Goal: Task Accomplishment & Management: Manage account settings

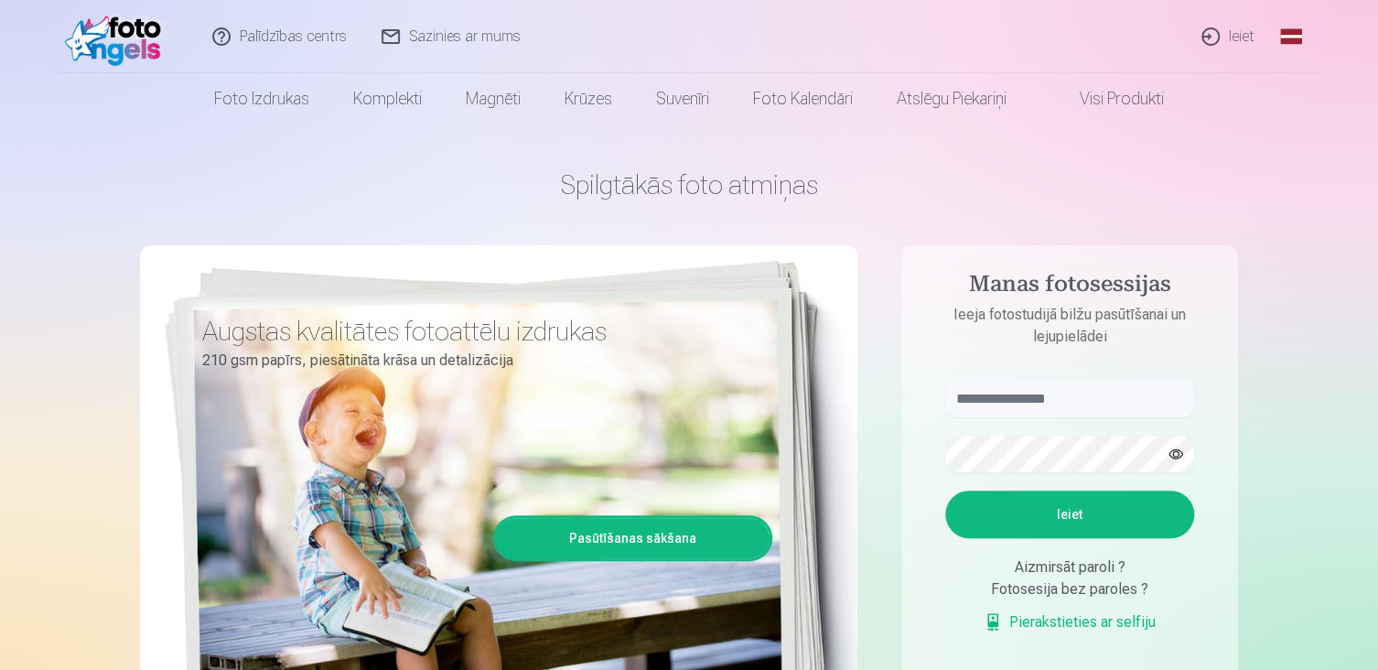
click at [1238, 40] on link "Ieiet" at bounding box center [1229, 36] width 88 height 73
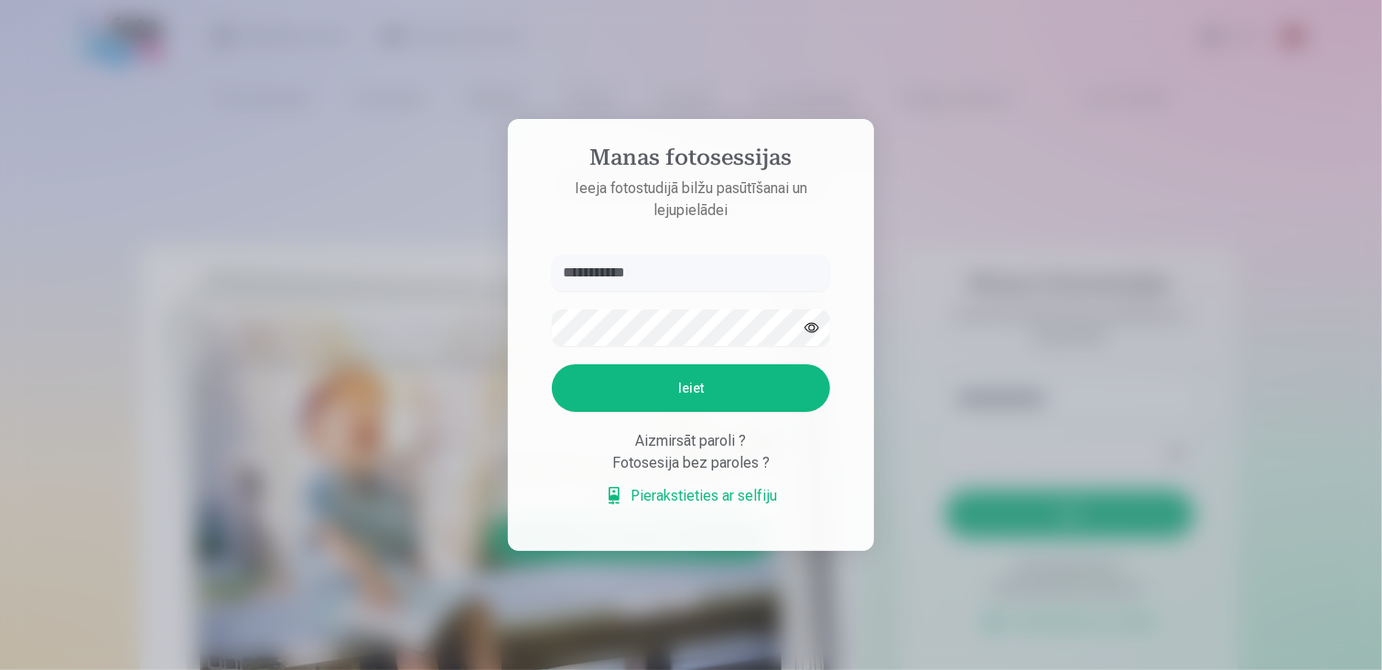
type input "**********"
click at [552, 364] on button "Ieiet" at bounding box center [691, 388] width 278 height 48
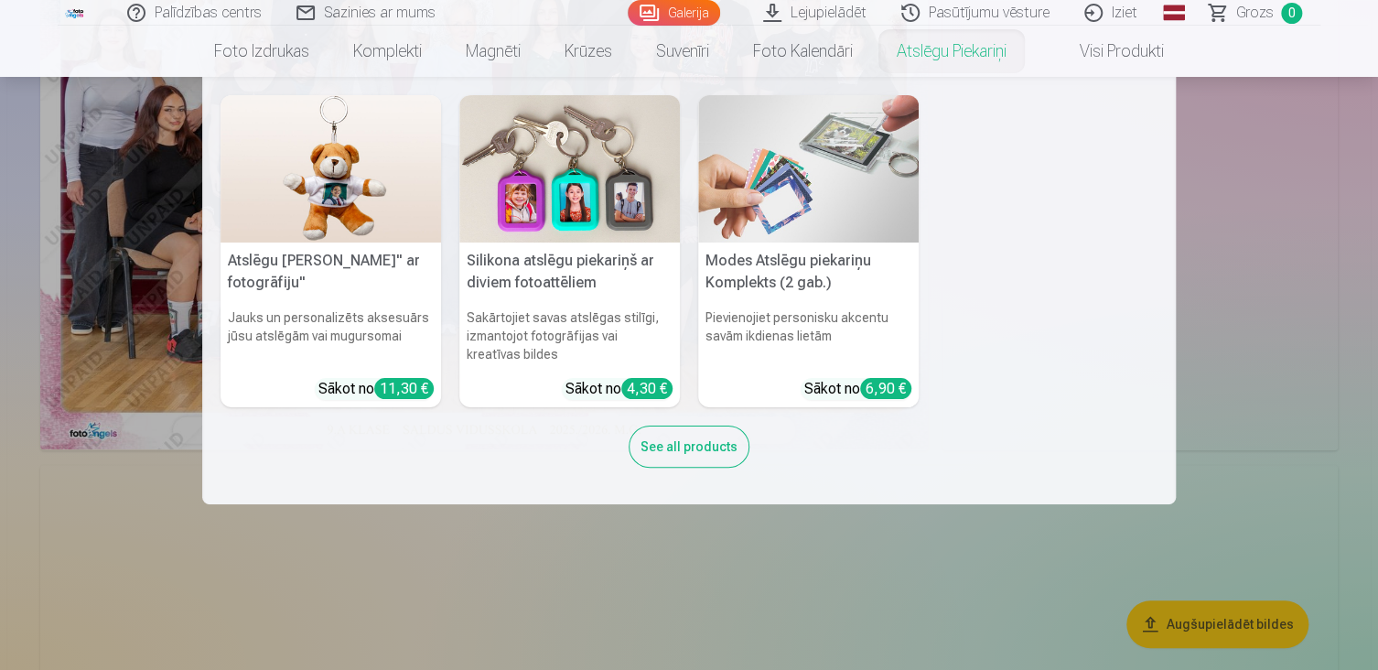
scroll to position [458, 0]
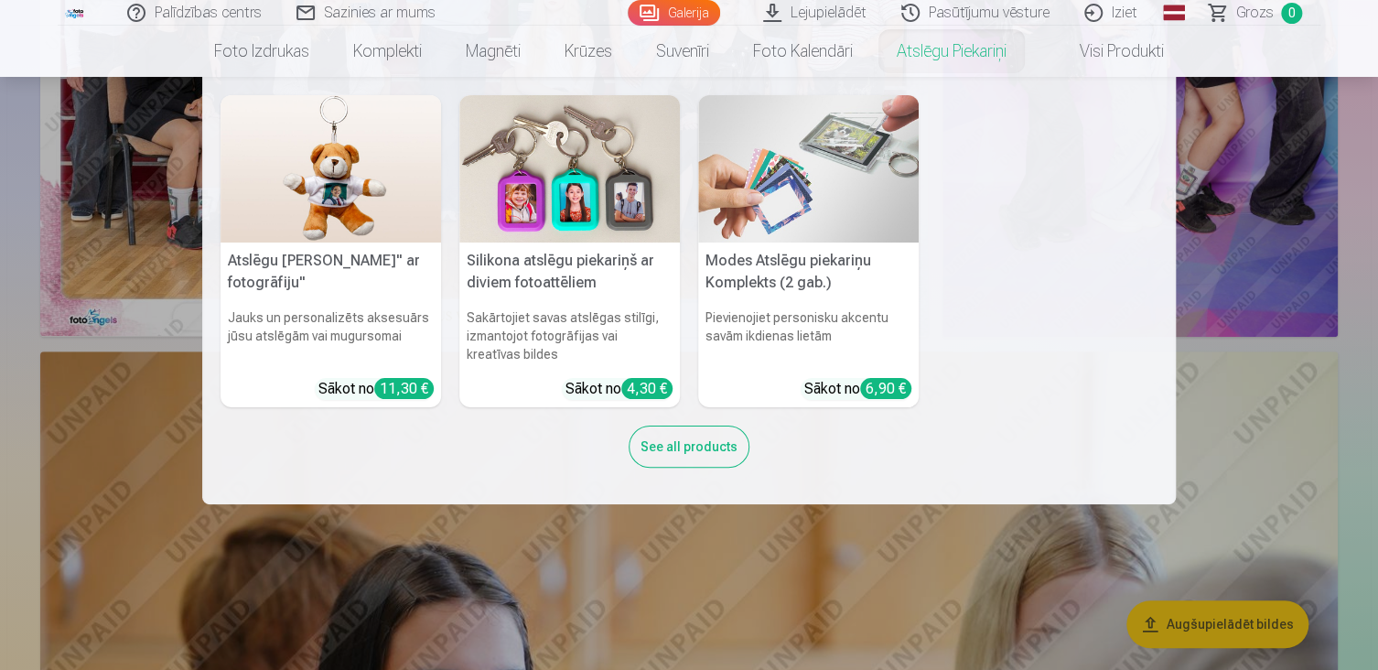
click at [1310, 395] on nav "Atslēgu piekariņš Lācītis" ar fotogrāfiju" Jauks un personalizēts aksesuārs jūs…" at bounding box center [689, 290] width 1378 height 427
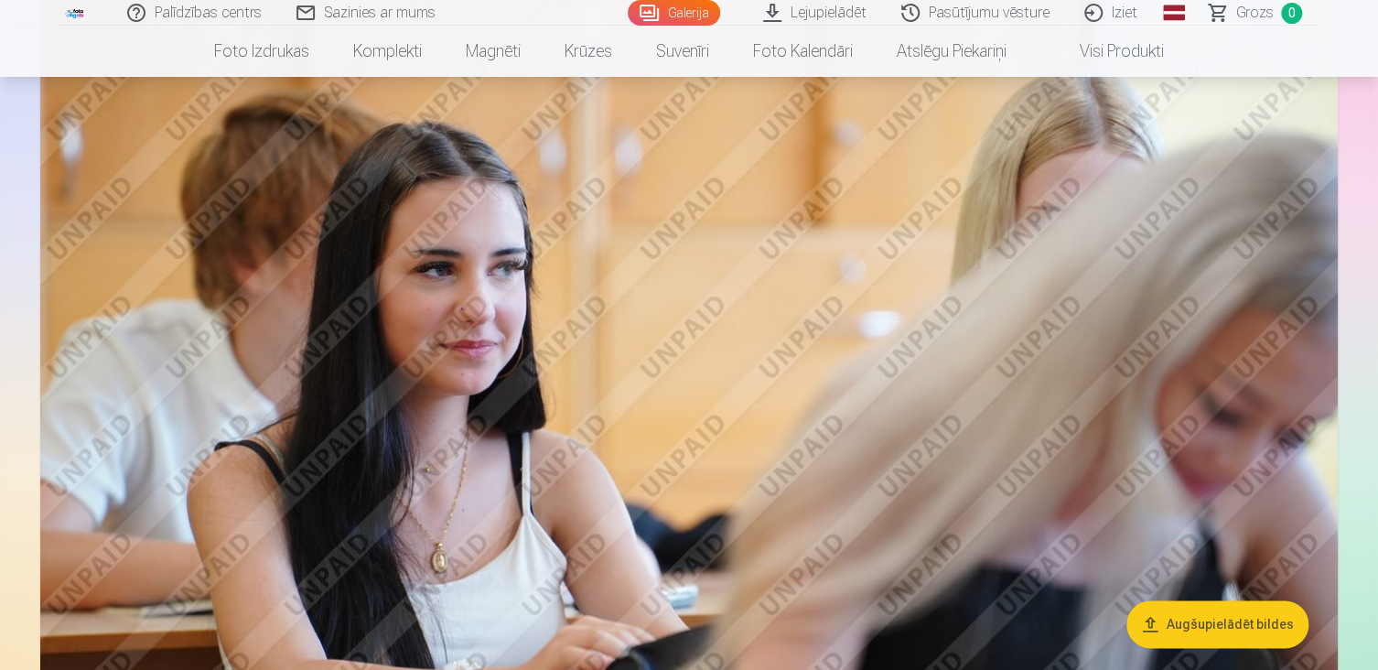
scroll to position [824, 0]
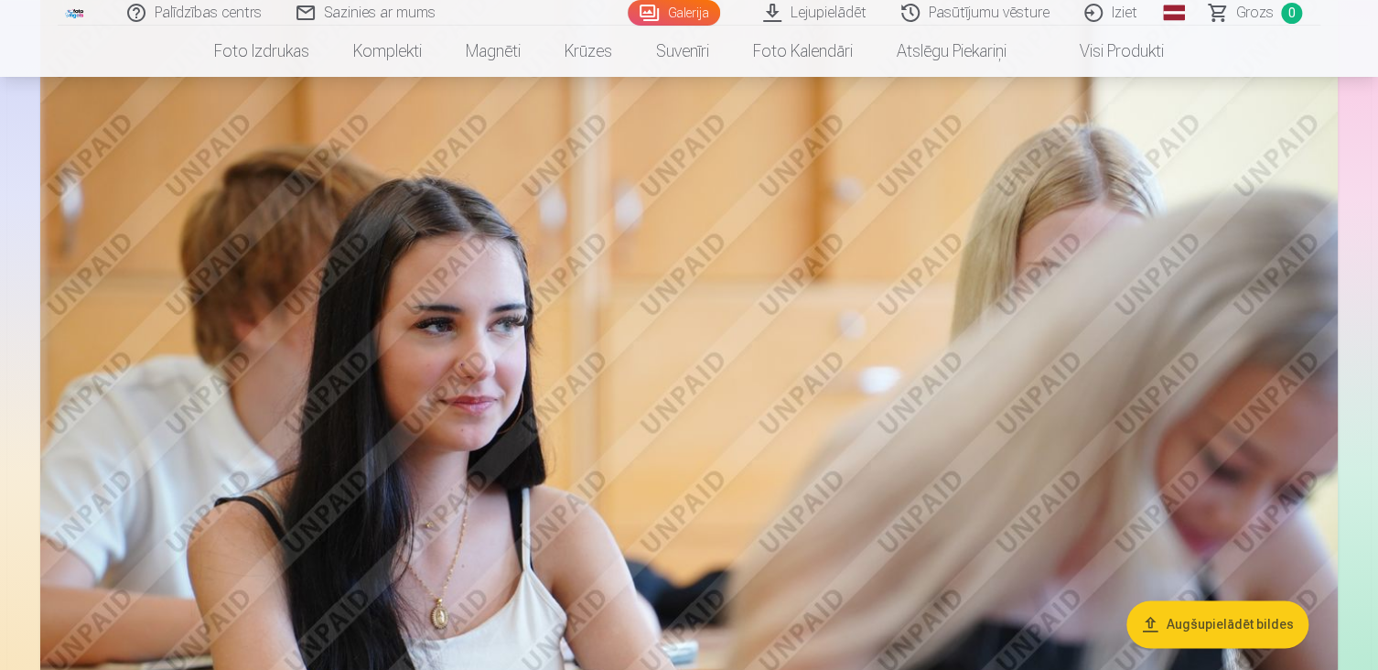
click at [704, 11] on link "Galerija" at bounding box center [674, 13] width 92 height 26
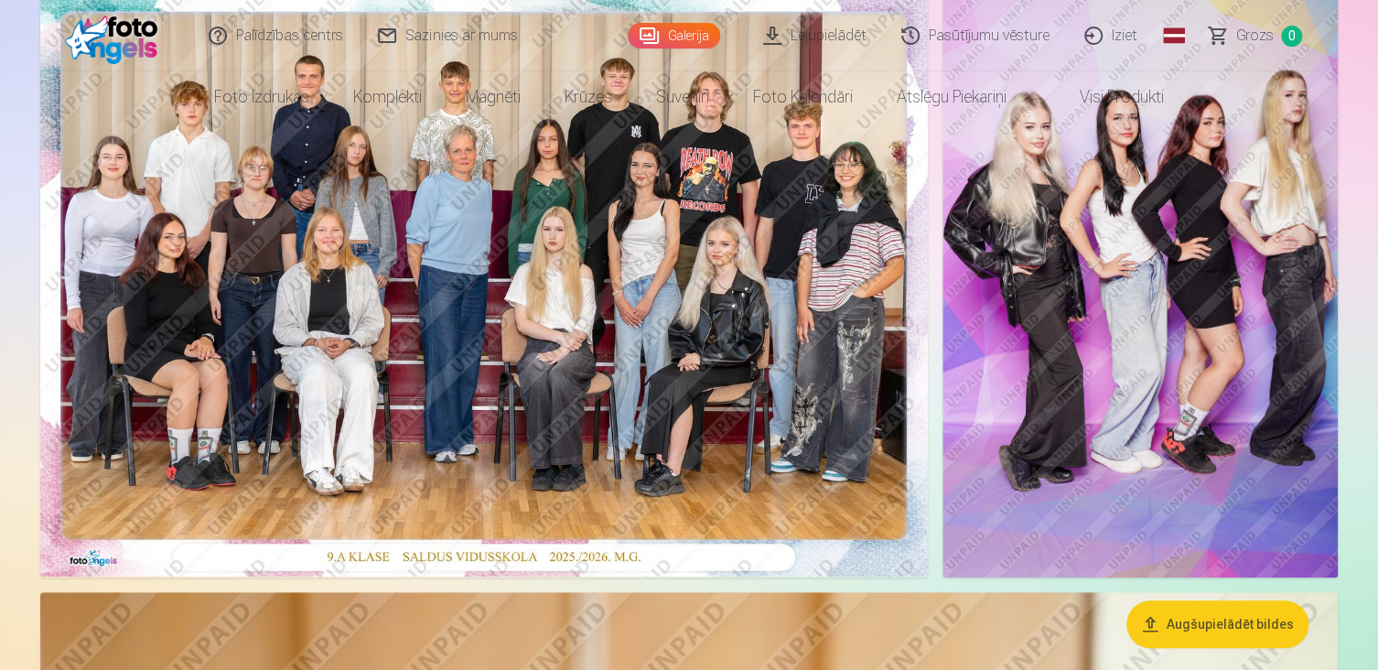
scroll to position [0, 0]
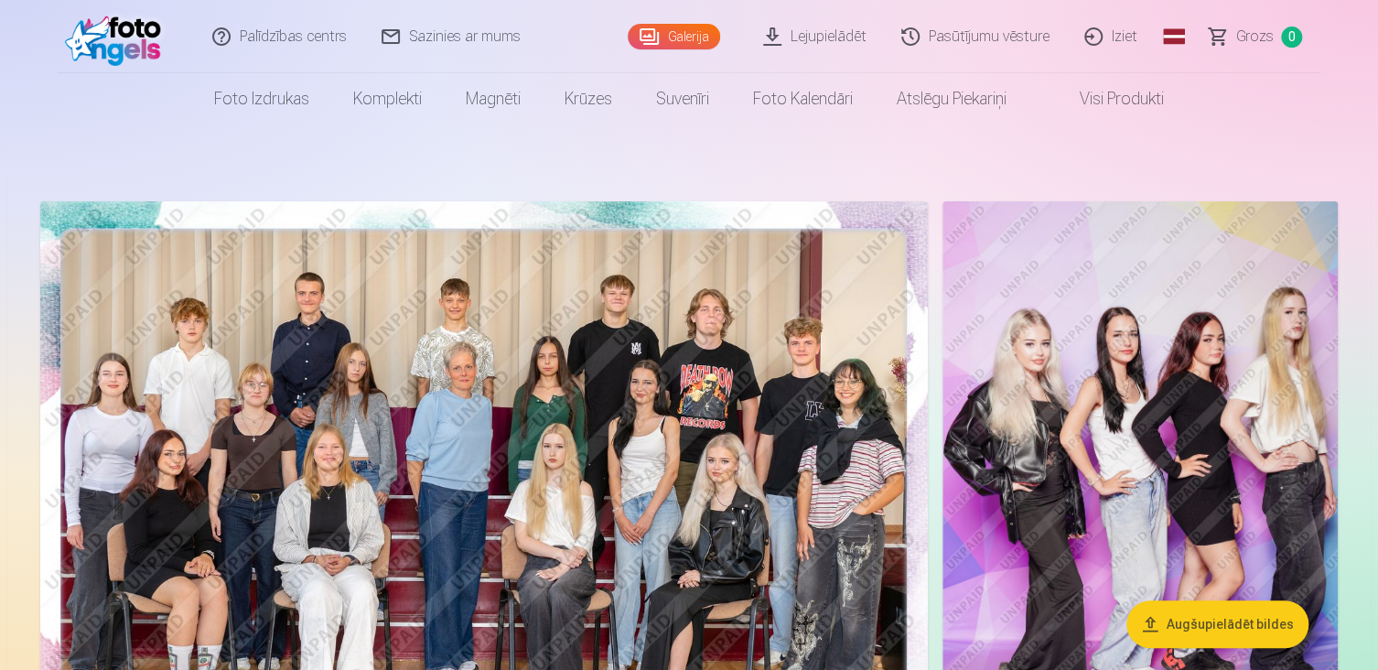
click at [1098, 102] on link "Visi produkti" at bounding box center [1107, 98] width 157 height 51
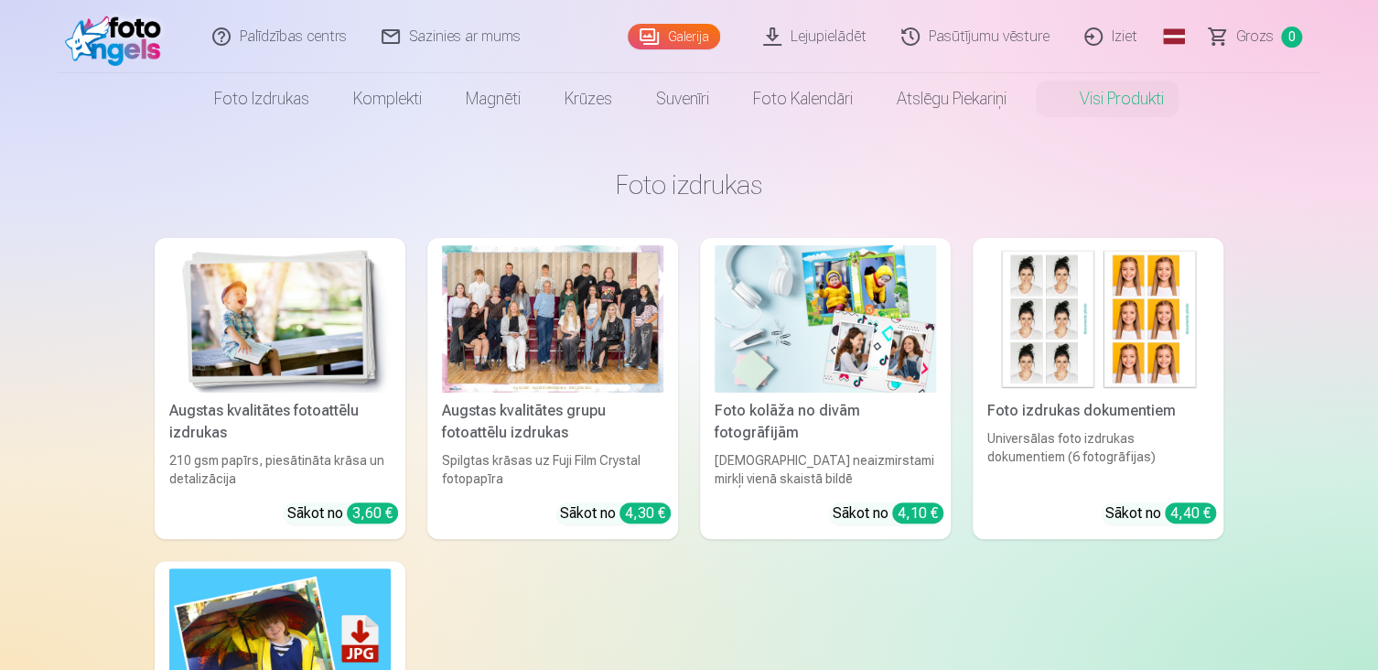
click at [156, 50] on img at bounding box center [117, 36] width 105 height 59
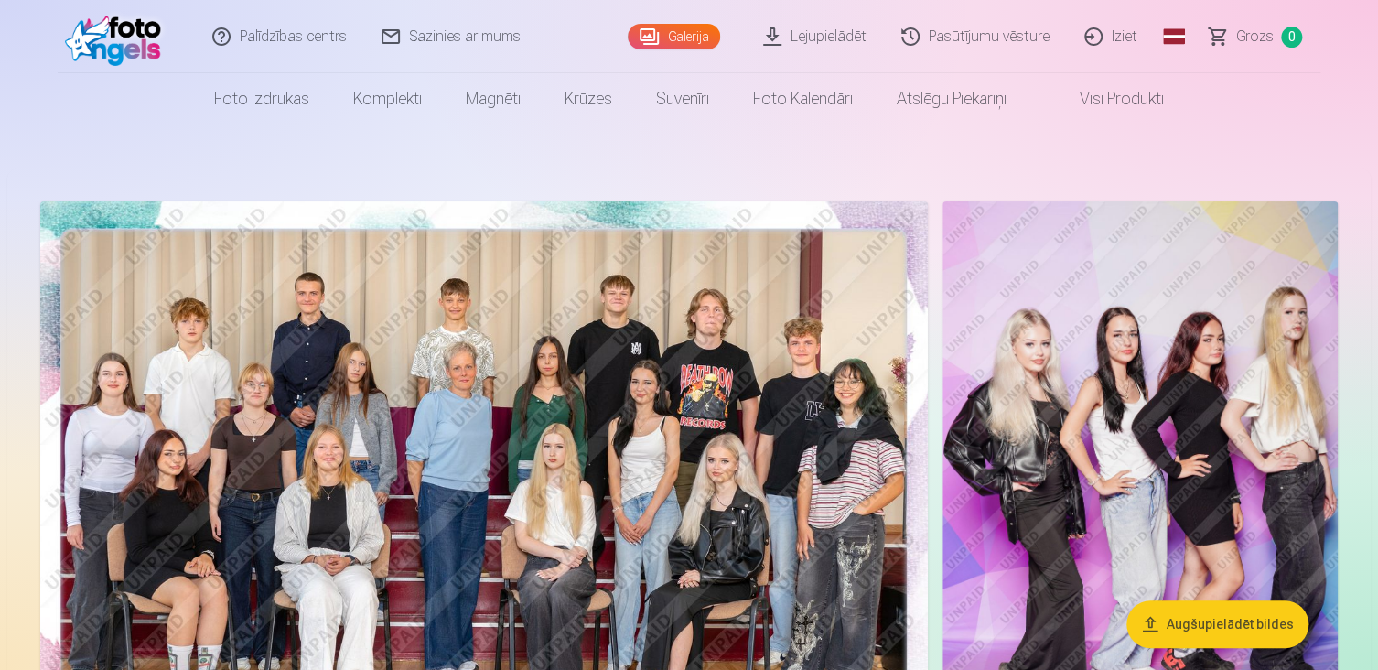
click at [1134, 42] on link "Iziet" at bounding box center [1112, 36] width 88 height 73
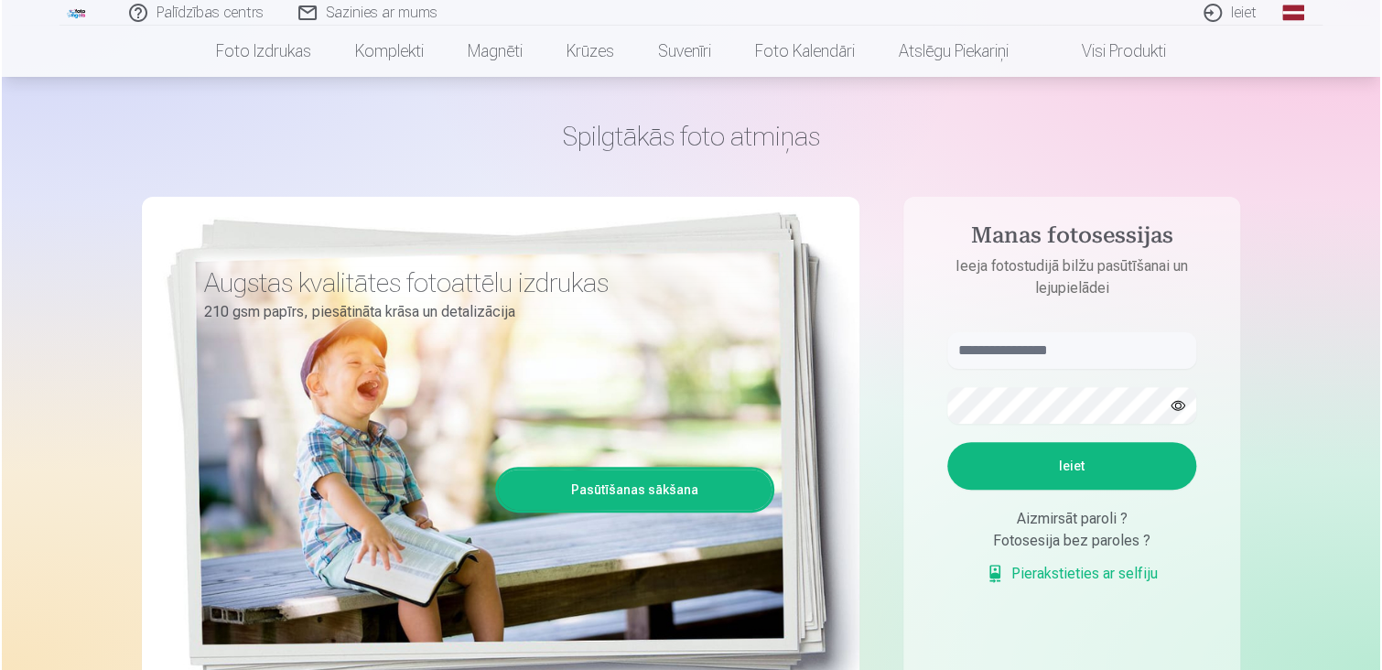
scroll to position [92, 0]
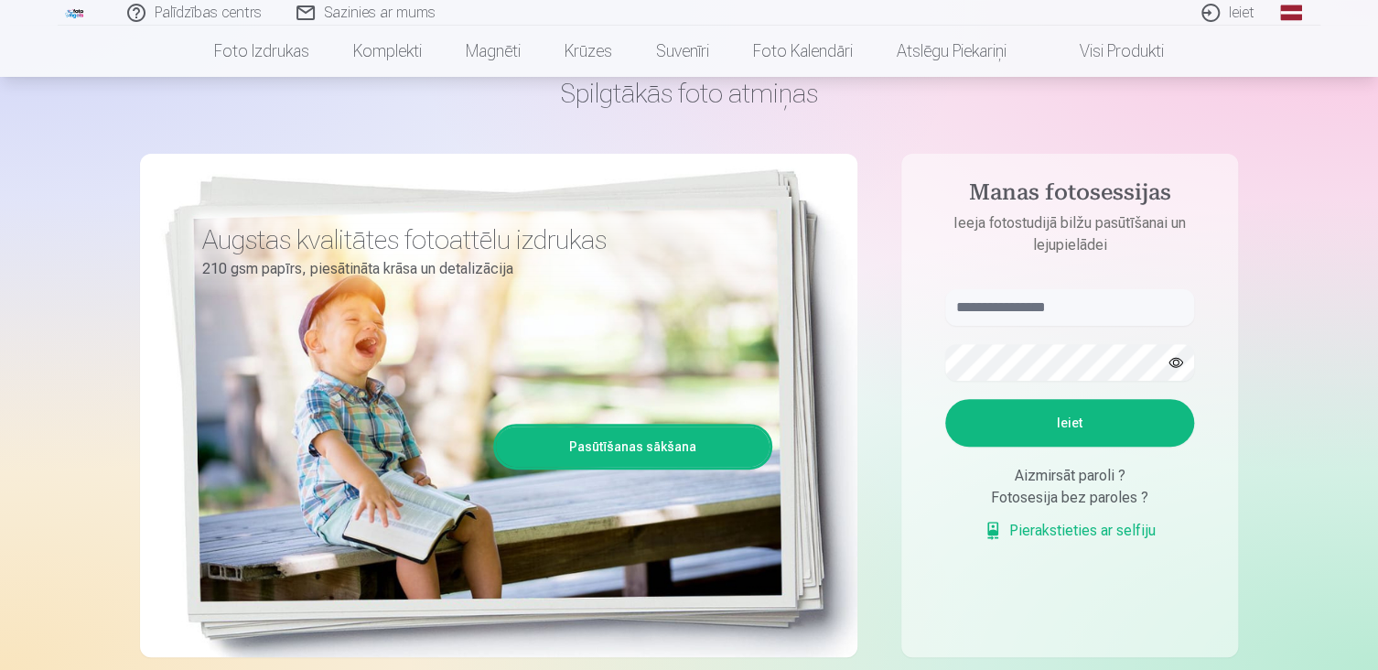
click at [1244, 14] on link "Ieiet" at bounding box center [1229, 13] width 88 height 26
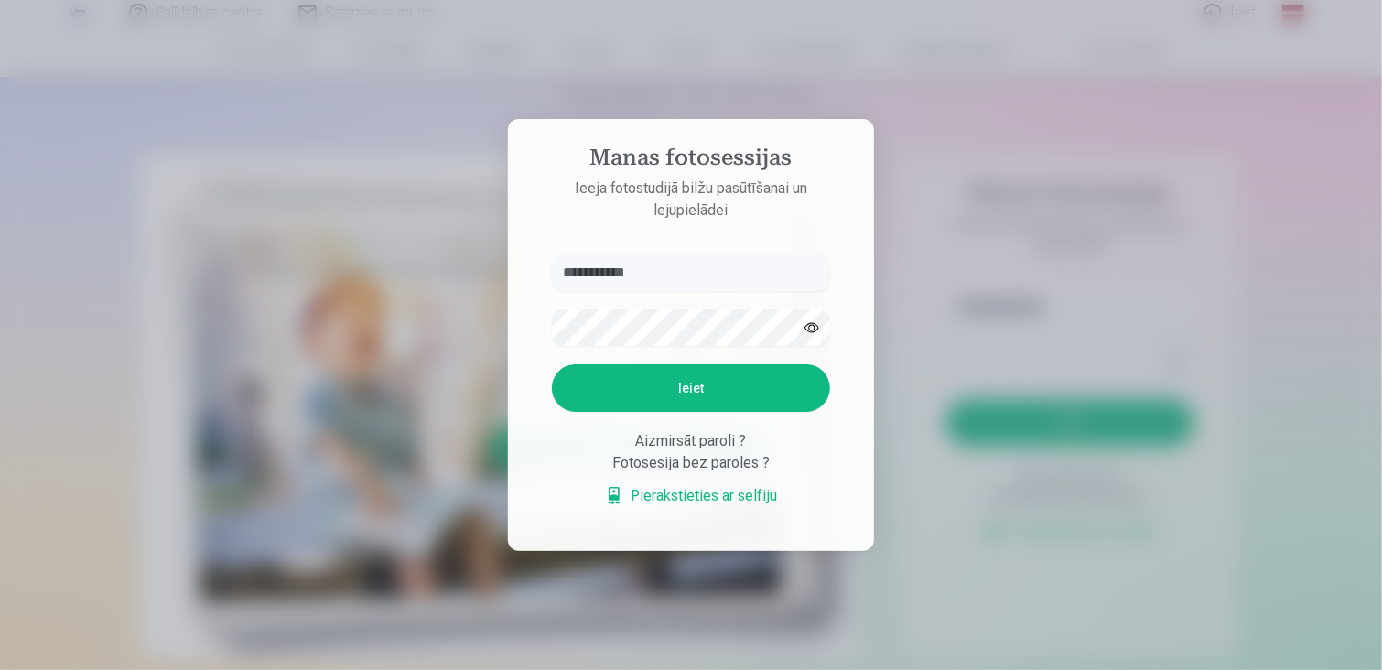
type input "**********"
click at [552, 364] on button "Ieiet" at bounding box center [691, 388] width 278 height 48
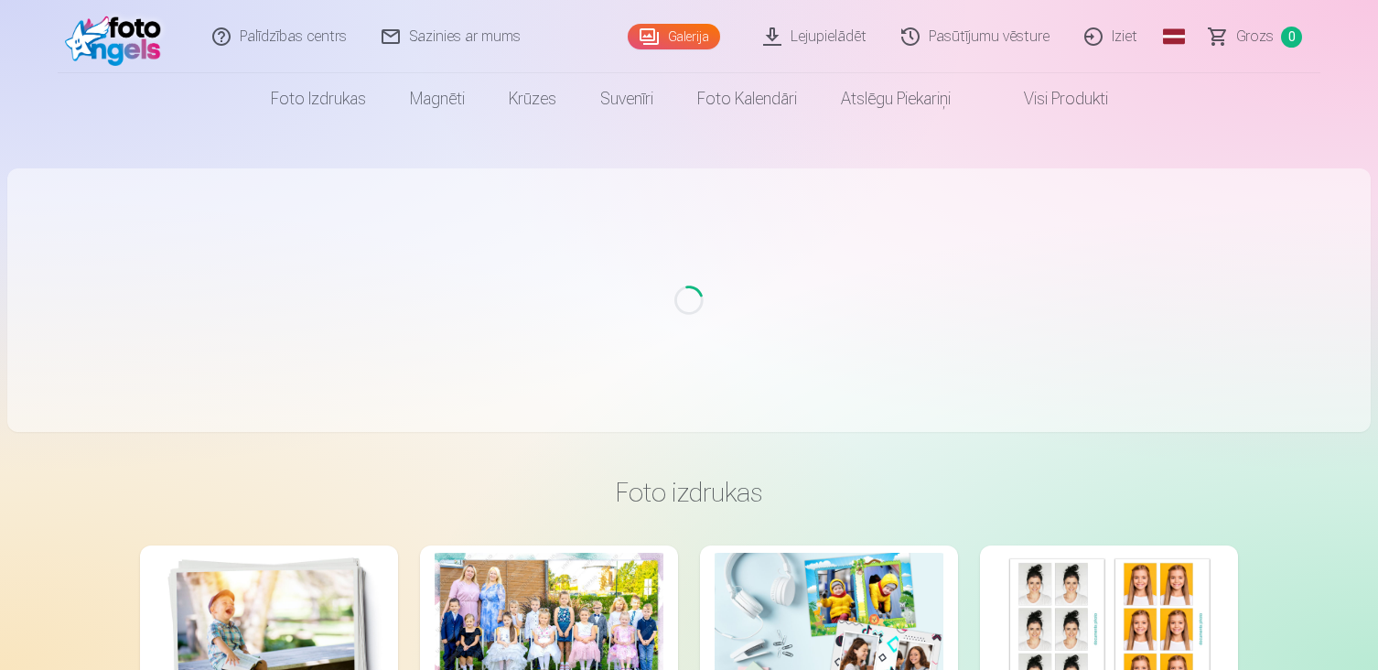
scroll to position [92, 0]
